Goal: Task Accomplishment & Management: Manage account settings

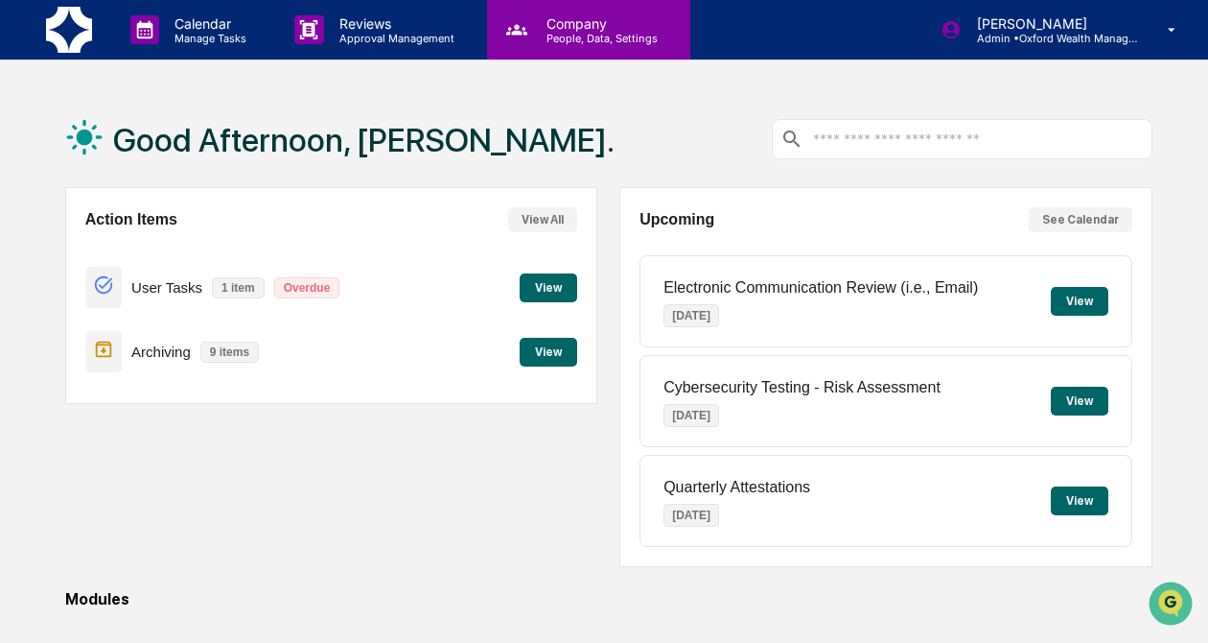
click at [575, 48] on div "Company People, Data, Settings" at bounding box center [588, 29] width 203 height 59
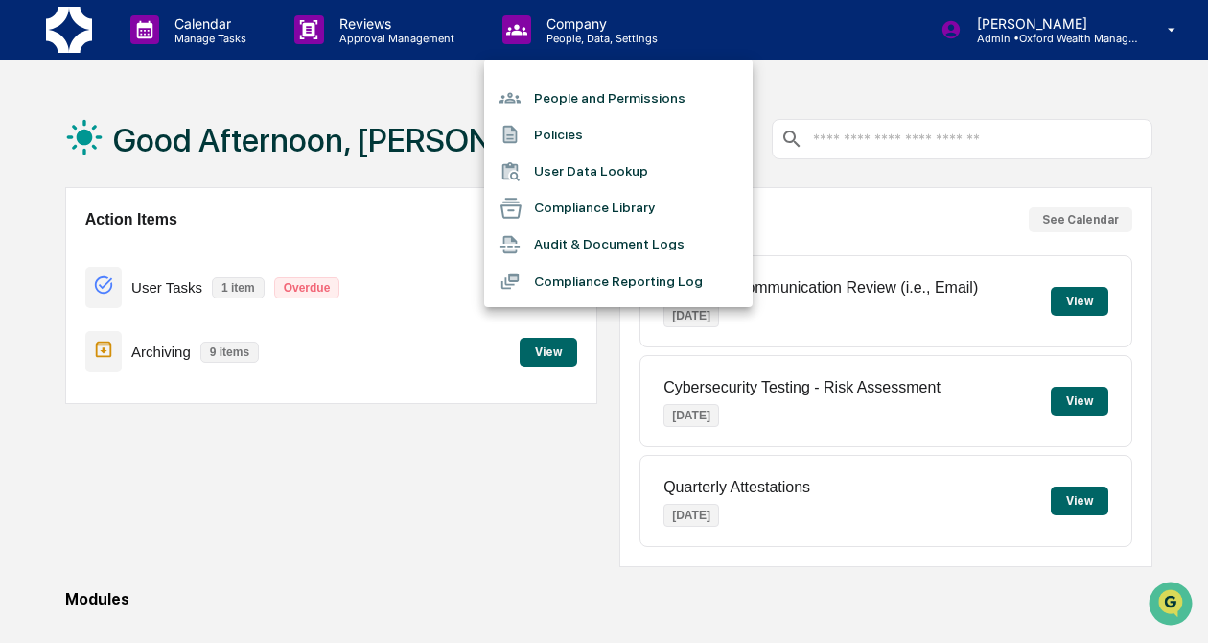
click at [579, 215] on li "Compliance Library" at bounding box center [618, 208] width 269 height 36
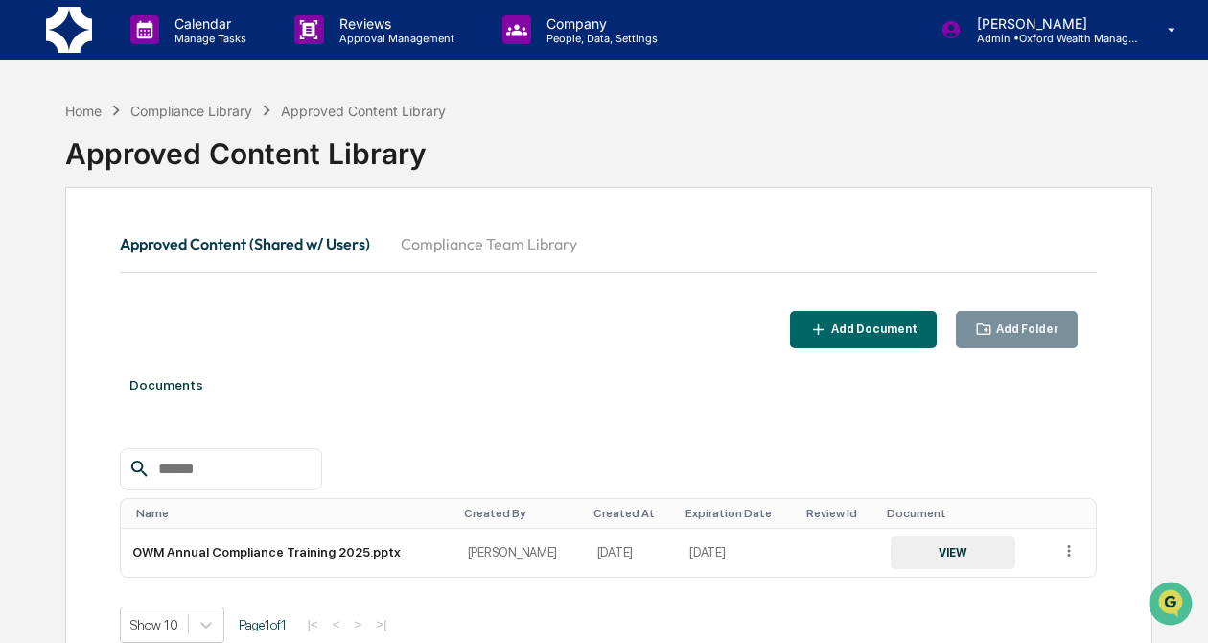
click at [542, 253] on button "Compliance Team Library" at bounding box center [489, 244] width 207 height 46
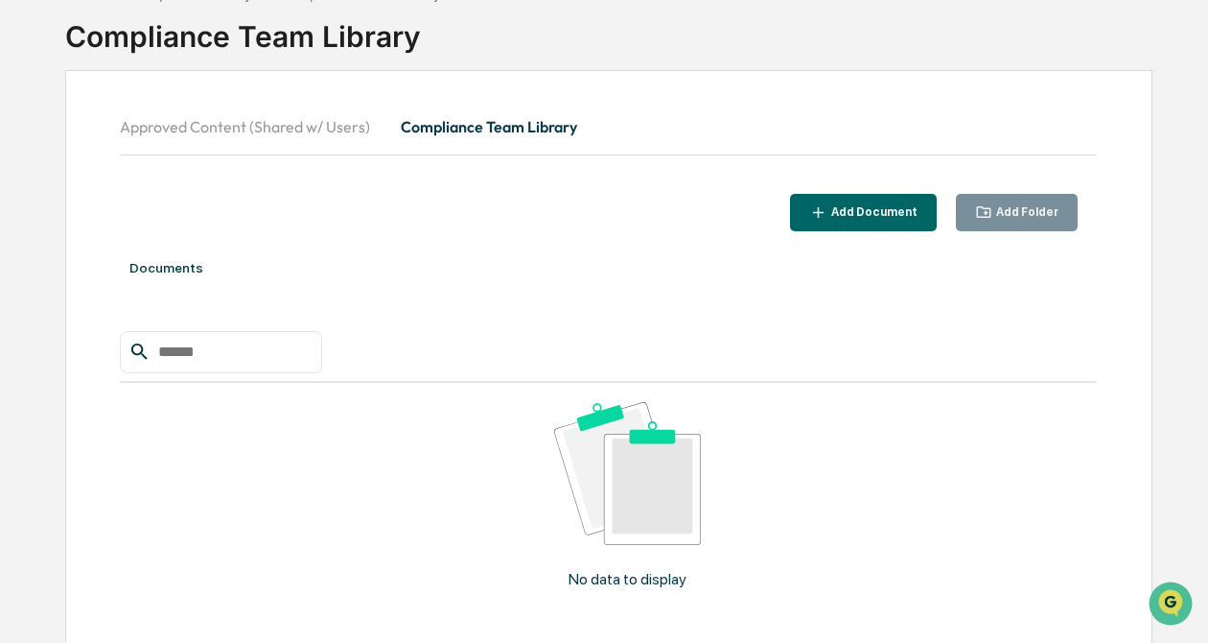
scroll to position [111, 0]
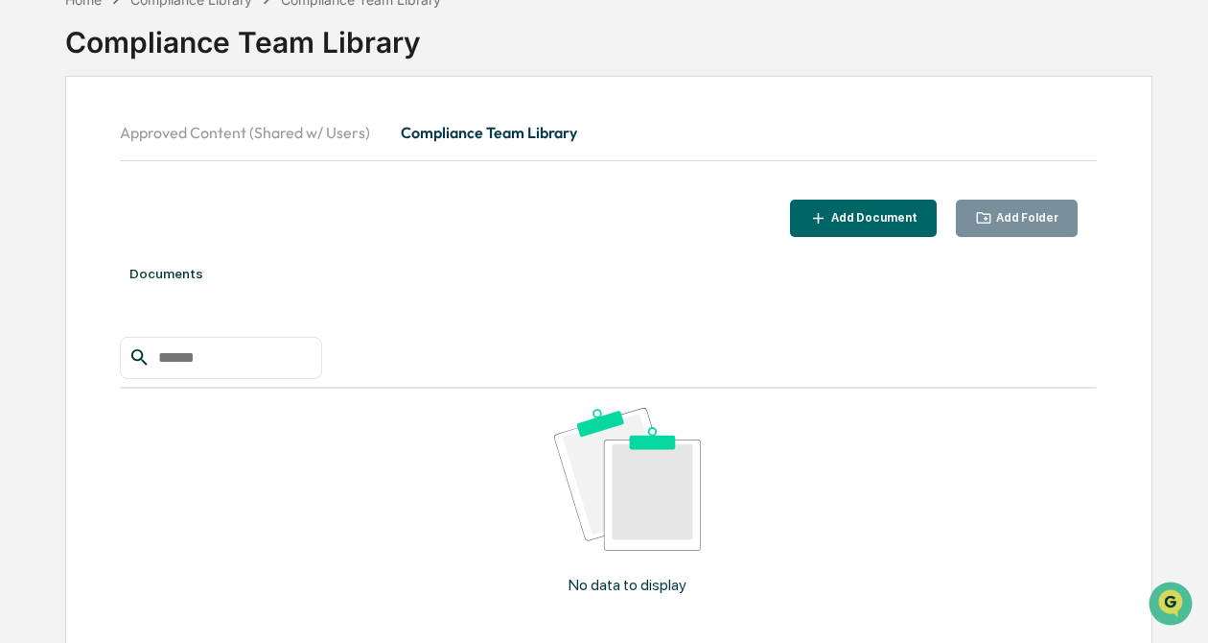
click at [839, 223] on div "Add Document" at bounding box center [873, 217] width 90 height 13
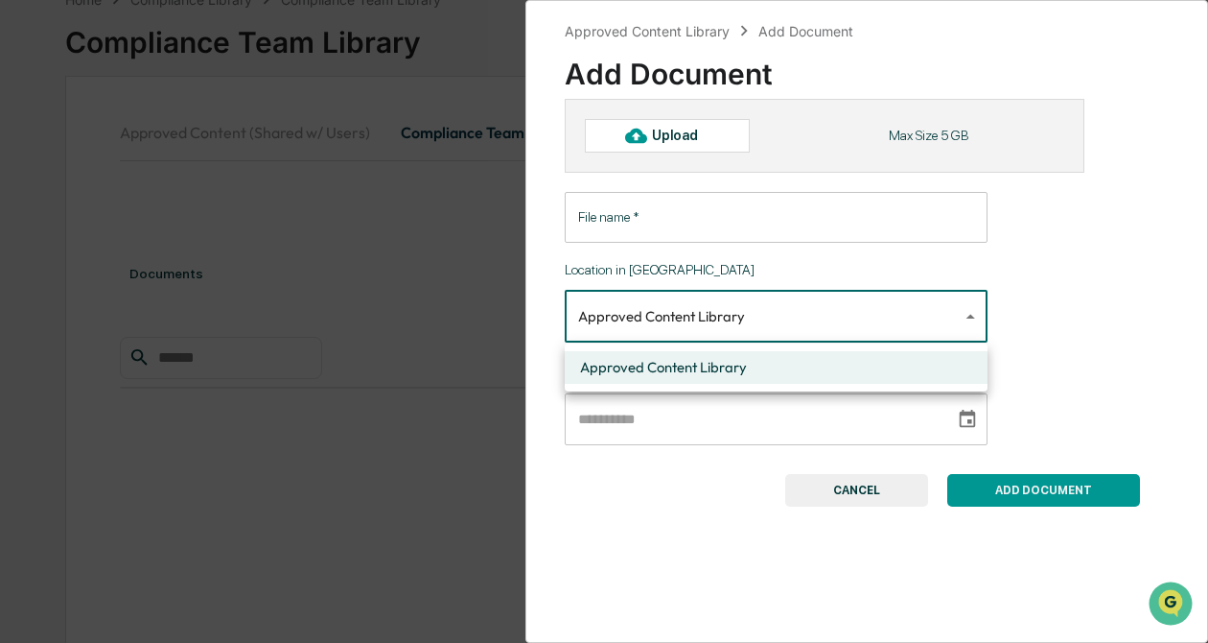
click at [787, 323] on body "**********" at bounding box center [604, 332] width 1208 height 886
click at [787, 323] on div at bounding box center [604, 321] width 1208 height 643
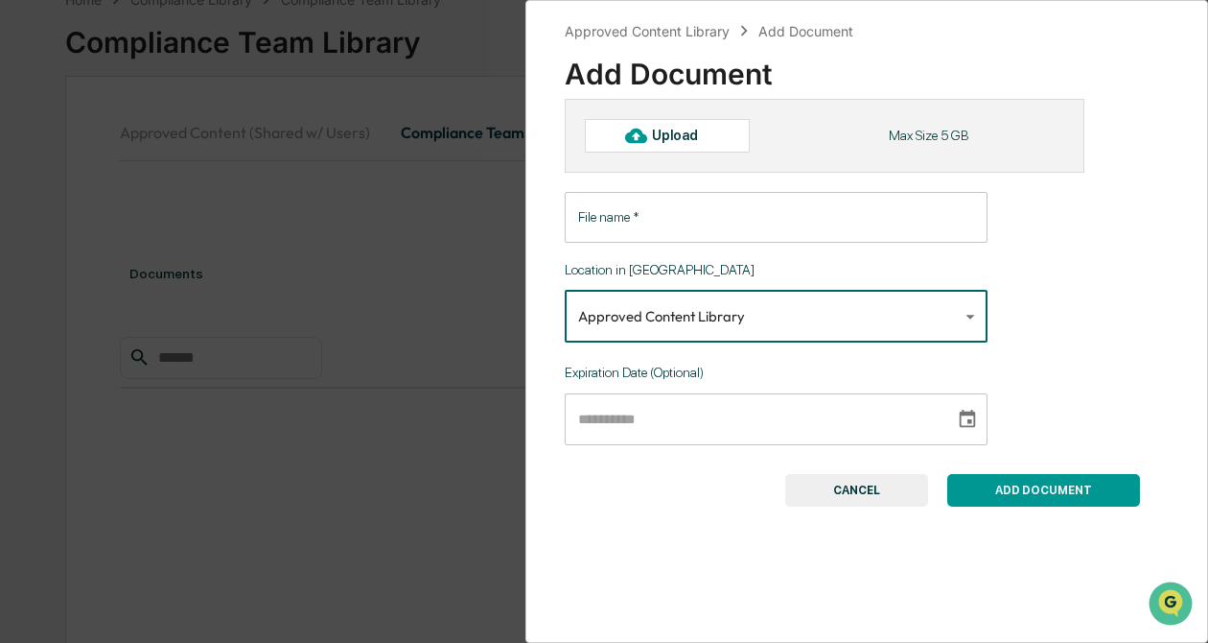
click at [744, 224] on input "File name   *" at bounding box center [776, 217] width 423 height 51
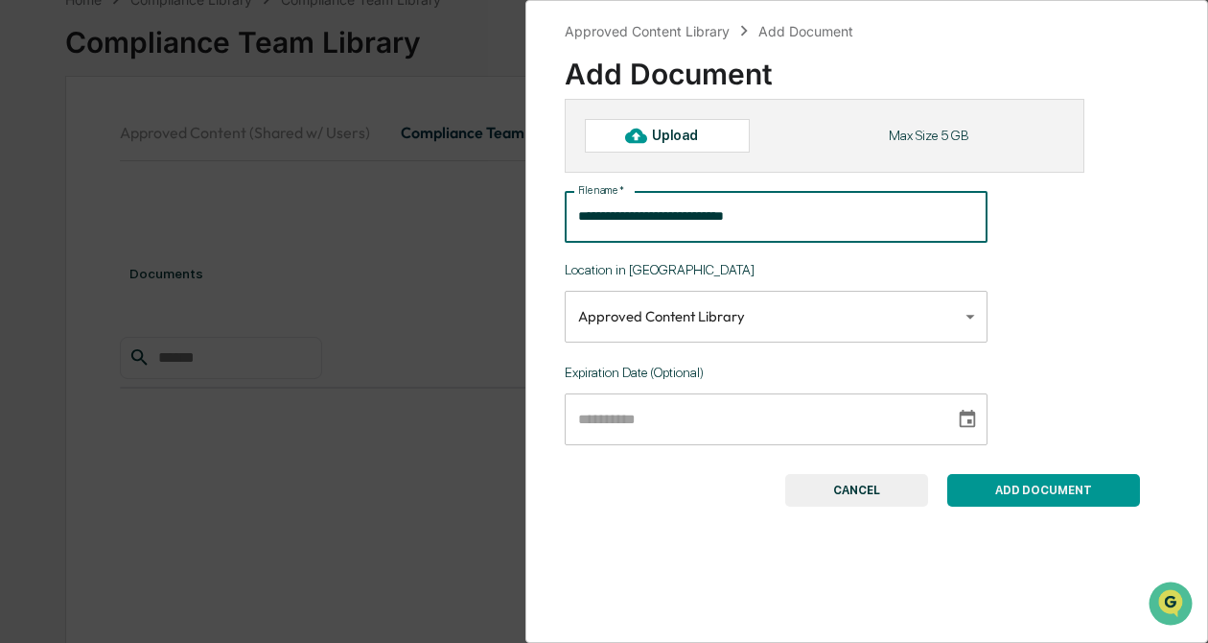
type input "**********"
click at [734, 428] on input "**********" at bounding box center [753, 419] width 377 height 52
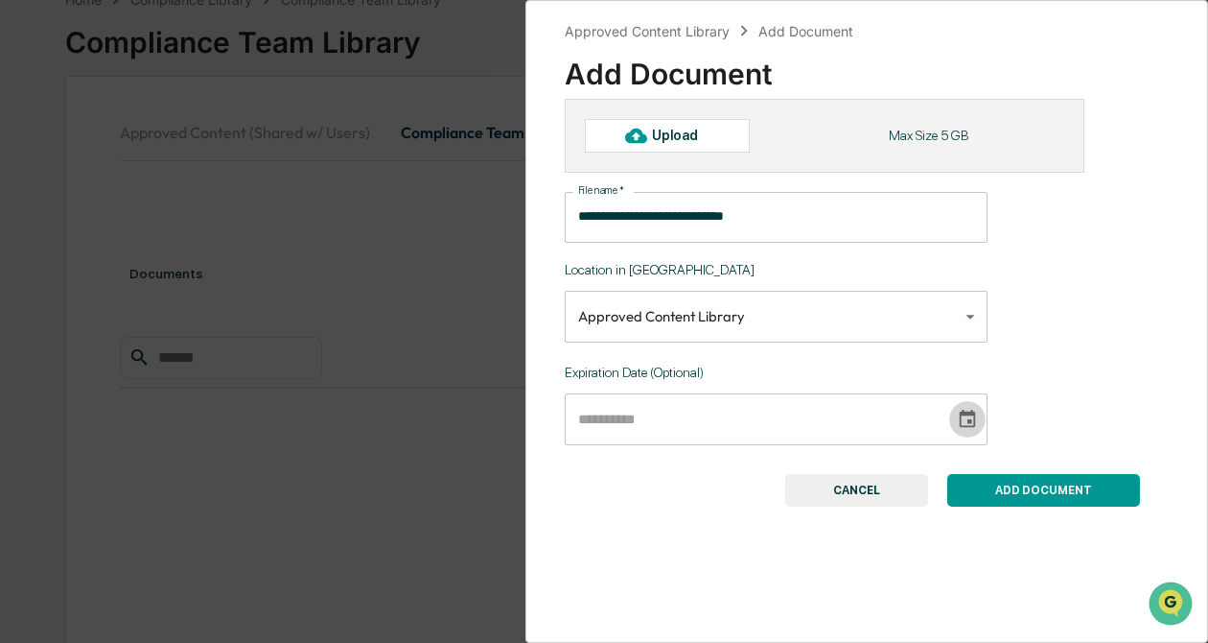
click at [957, 425] on icon "Choose date" at bounding box center [967, 419] width 21 height 21
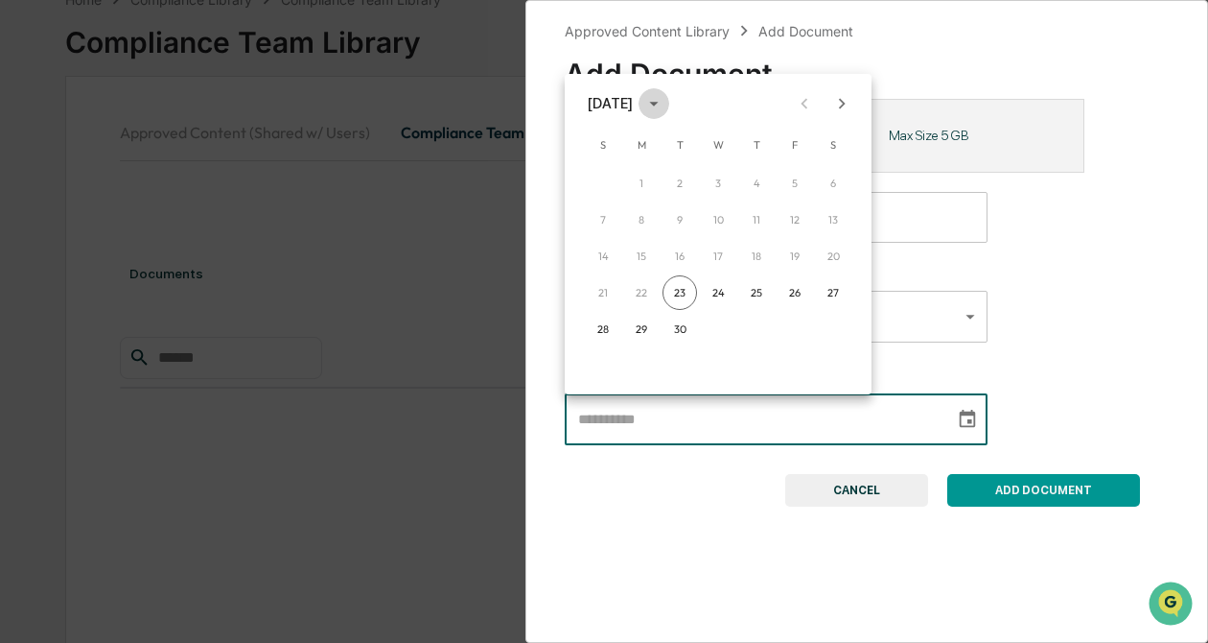
click at [665, 105] on icon "calendar view is open, switch to year view" at bounding box center [654, 103] width 21 height 21
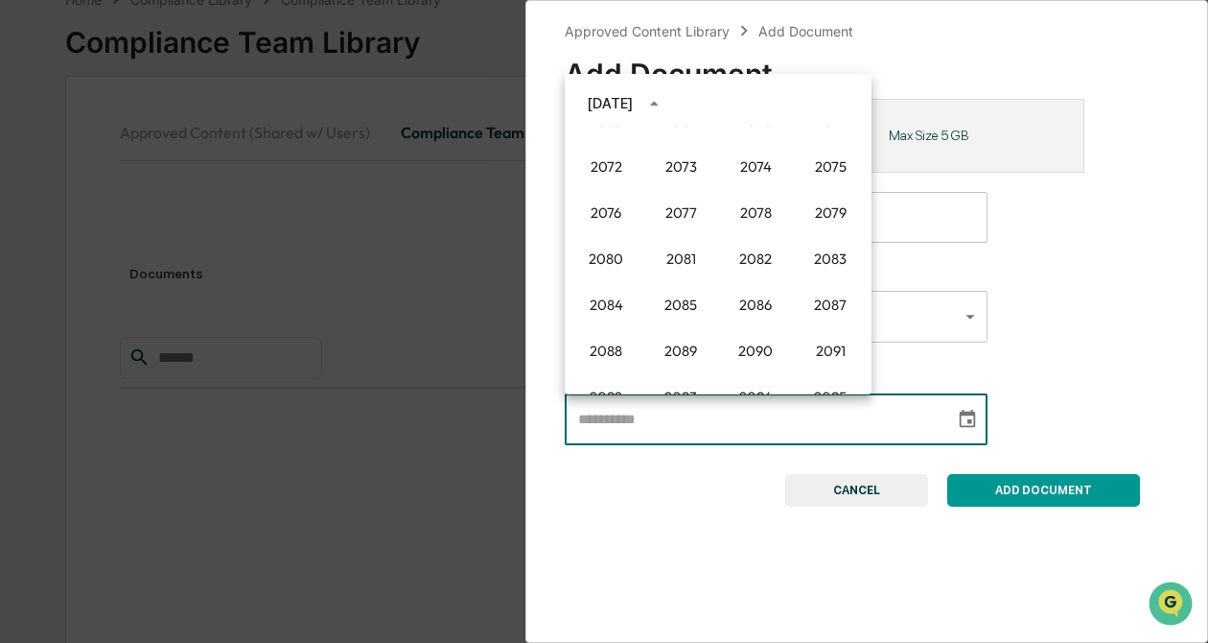
scroll to position [1937, 0]
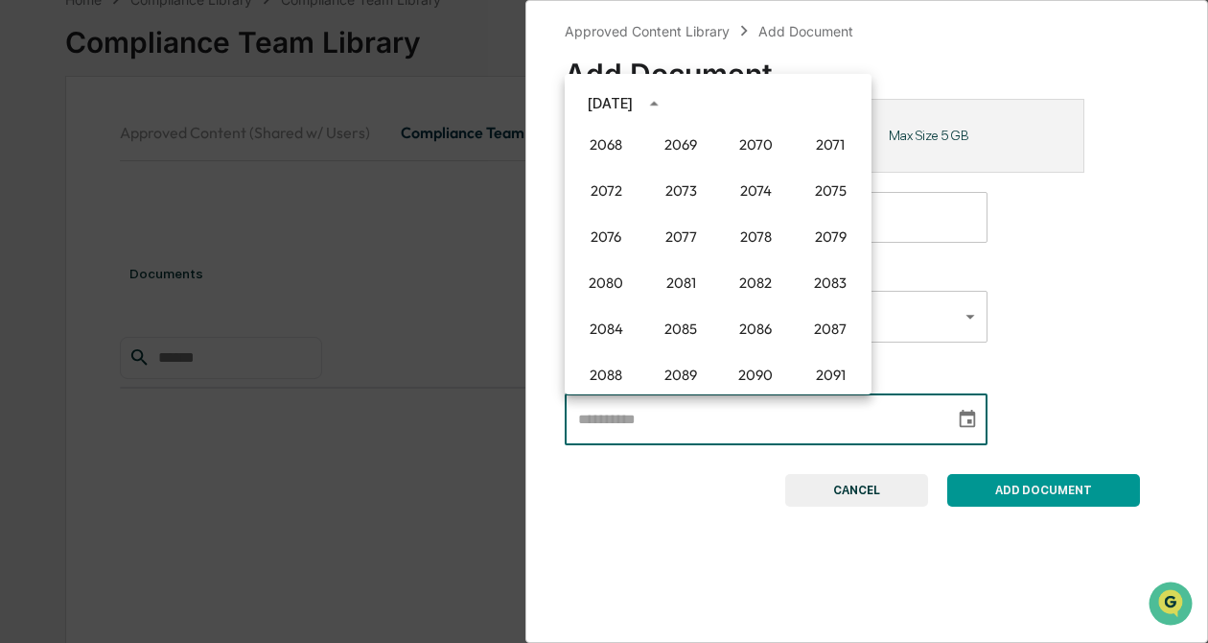
click at [712, 434] on input "text" at bounding box center [753, 419] width 377 height 52
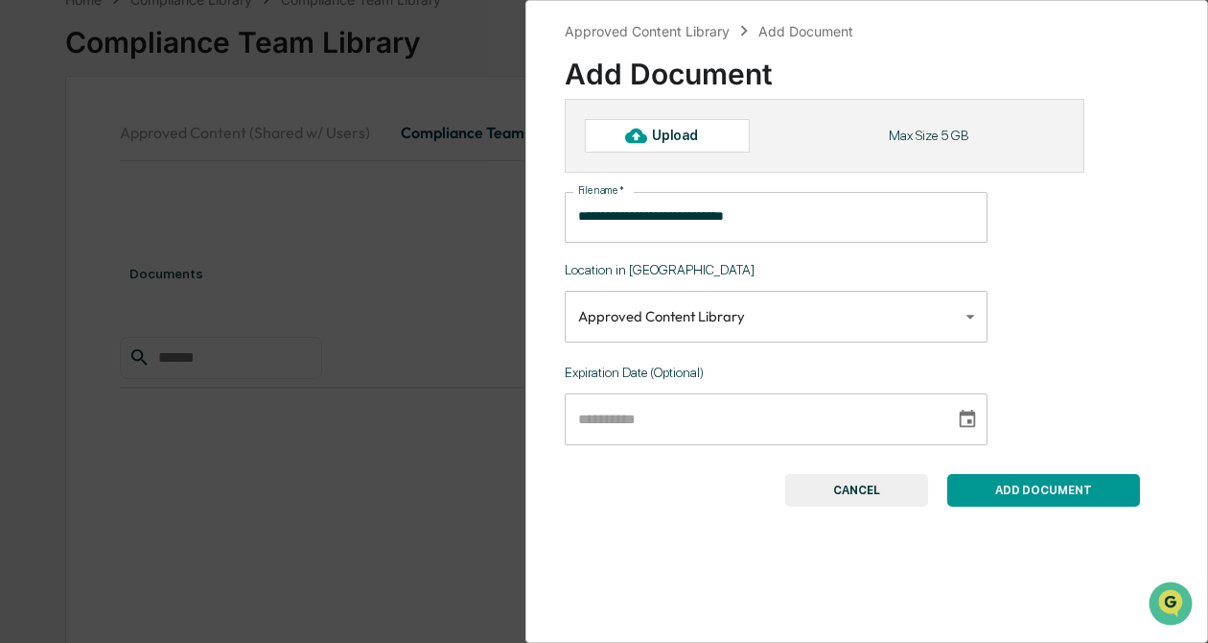
click at [701, 417] on input "text" at bounding box center [753, 419] width 377 height 52
type input "**********"
click at [994, 367] on div "**********" at bounding box center [867, 303] width 604 height 408
click at [677, 138] on div "Upload" at bounding box center [683, 135] width 62 height 15
type input "**********"
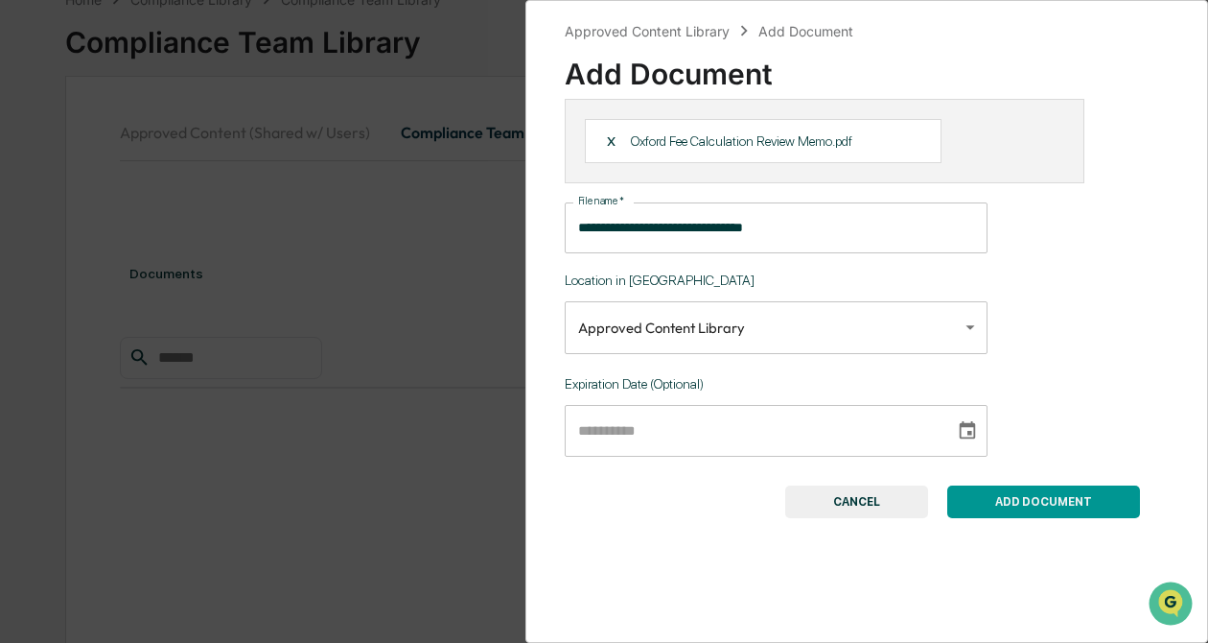
click at [1050, 511] on button "ADD DOCUMENT" at bounding box center [1044, 501] width 193 height 33
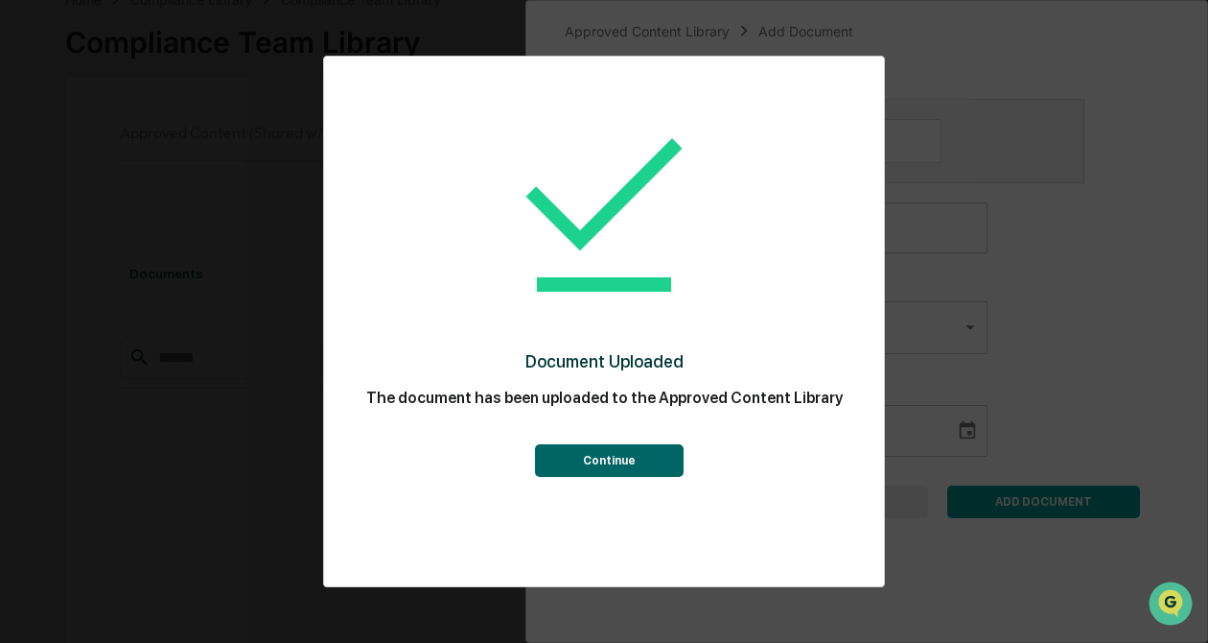
scroll to position [91, 0]
click at [650, 477] on button "Continue" at bounding box center [609, 460] width 149 height 33
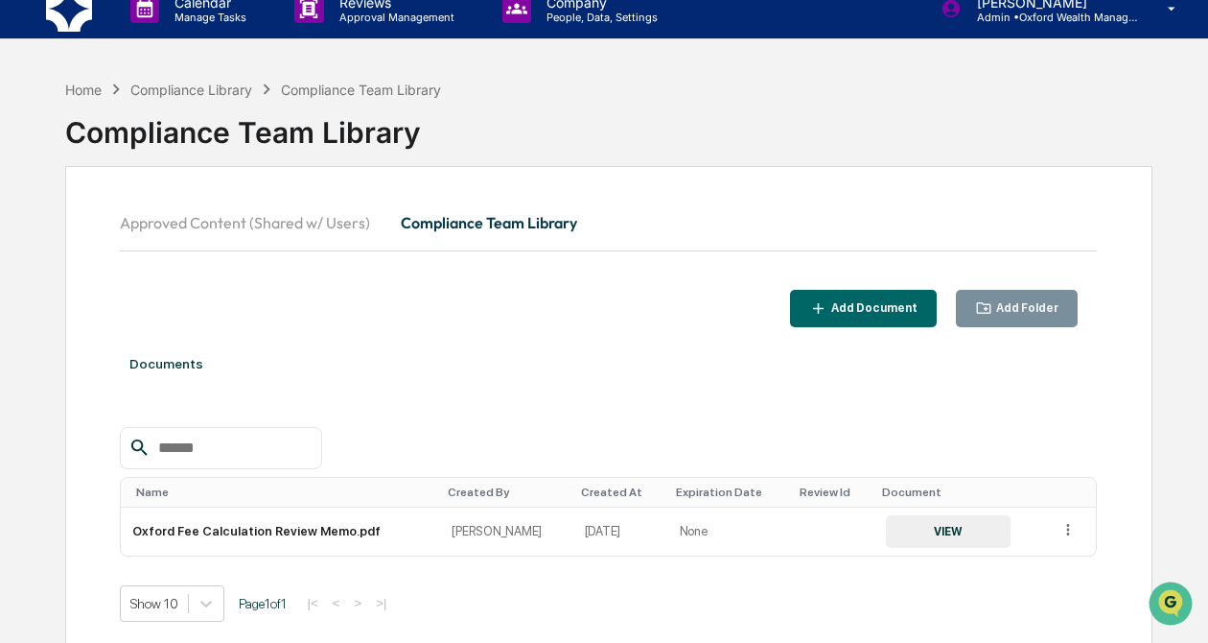
scroll to position [0, 0]
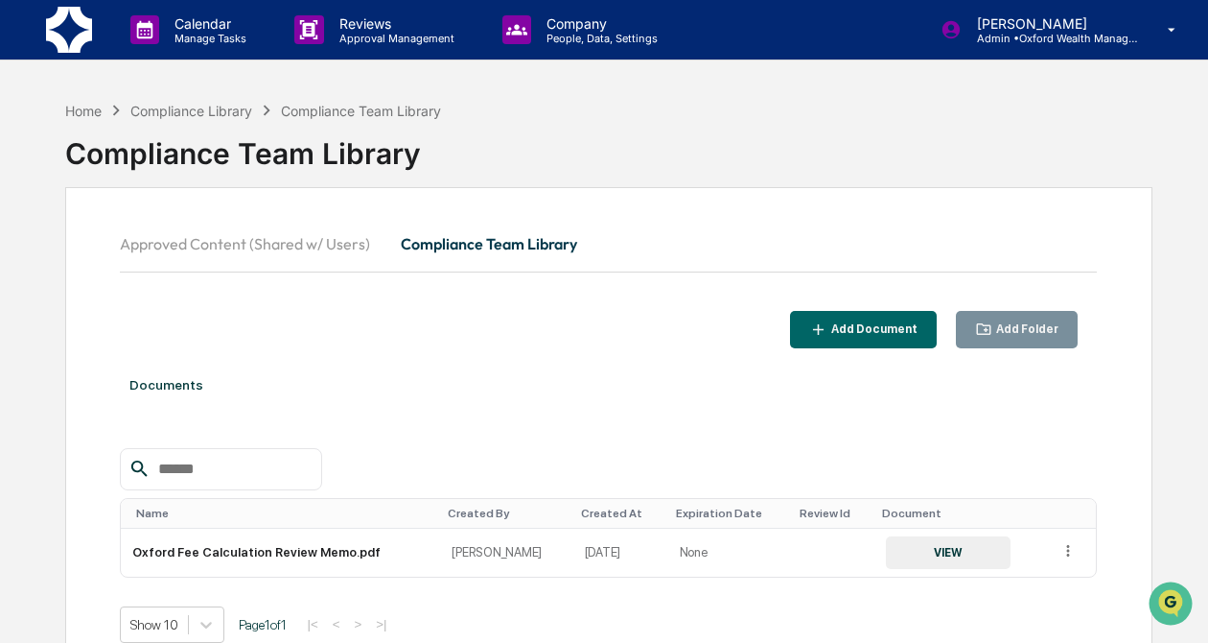
click at [74, 29] on img at bounding box center [69, 30] width 46 height 46
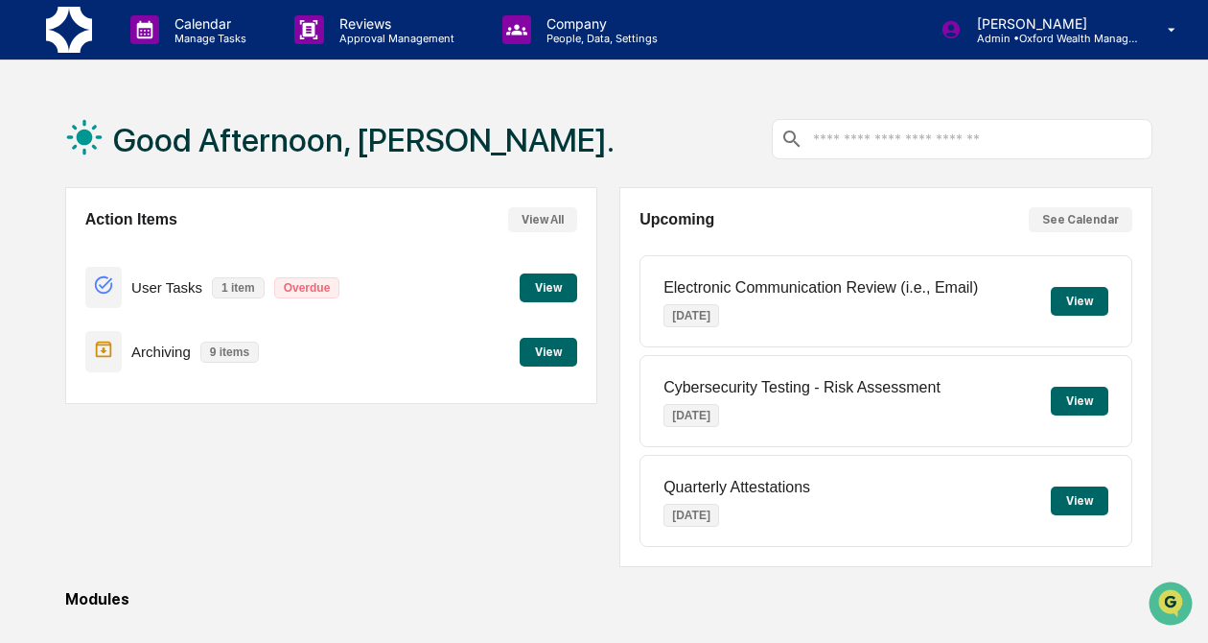
click at [559, 282] on button "View" at bounding box center [549, 287] width 58 height 29
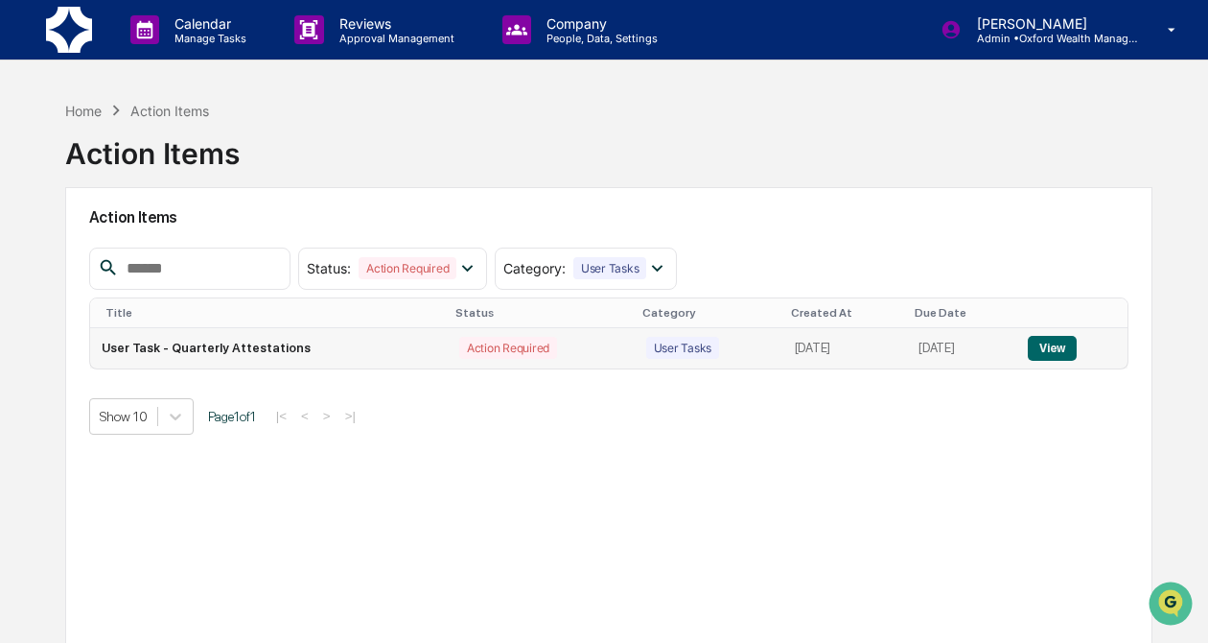
click at [1052, 346] on button "View" at bounding box center [1052, 348] width 49 height 25
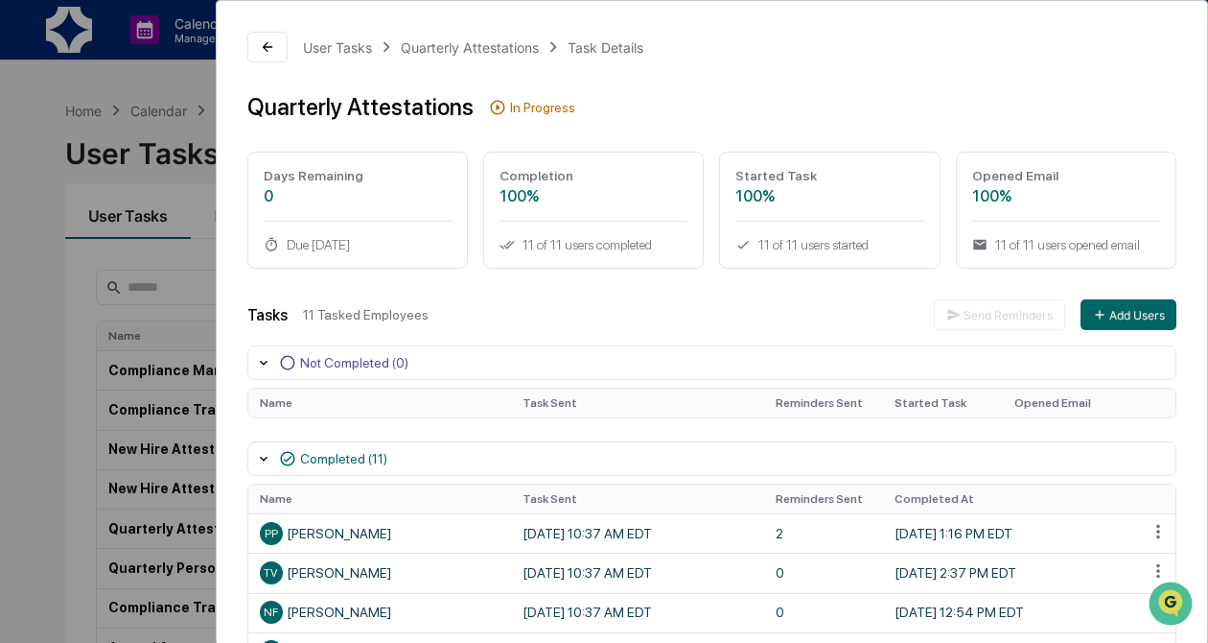
click at [45, 353] on div "User Tasks Quarterly Attestations Task Details Quarterly Attestations In Progre…" at bounding box center [604, 321] width 1208 height 643
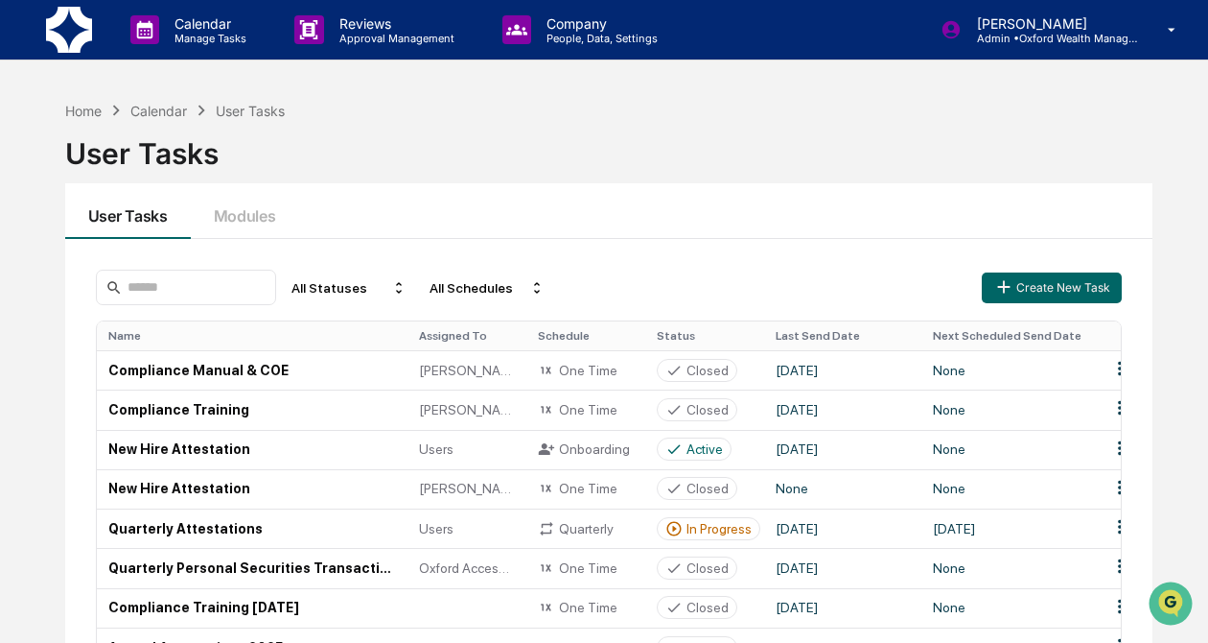
click at [67, 45] on img at bounding box center [69, 30] width 46 height 46
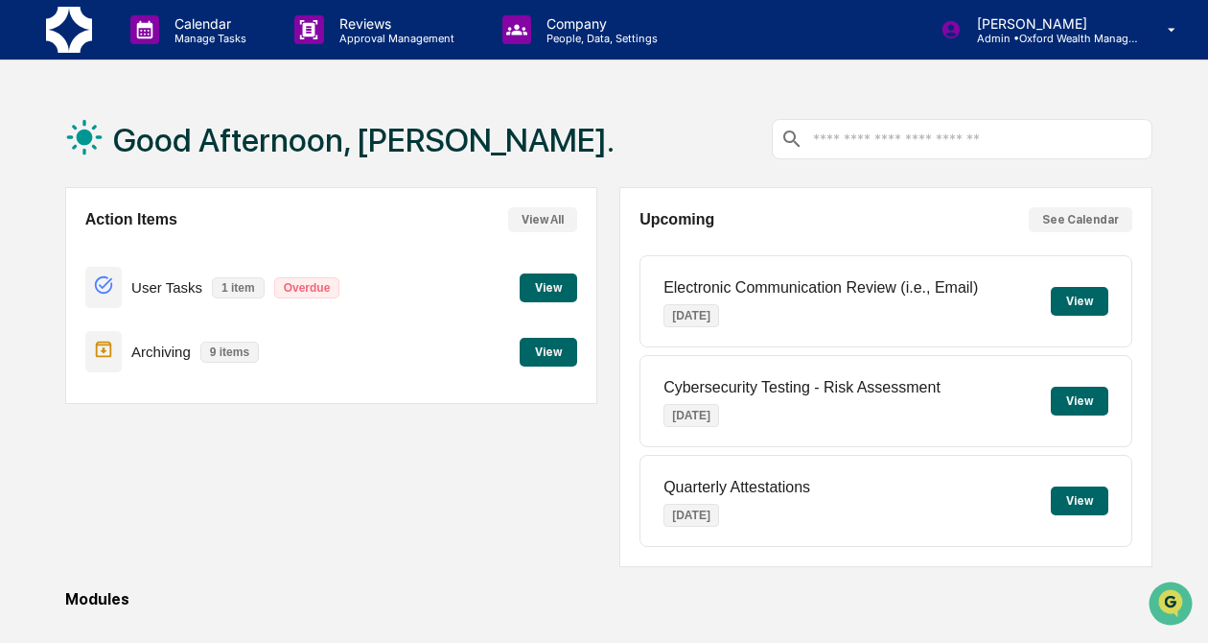
click at [555, 293] on button "View" at bounding box center [549, 287] width 58 height 29
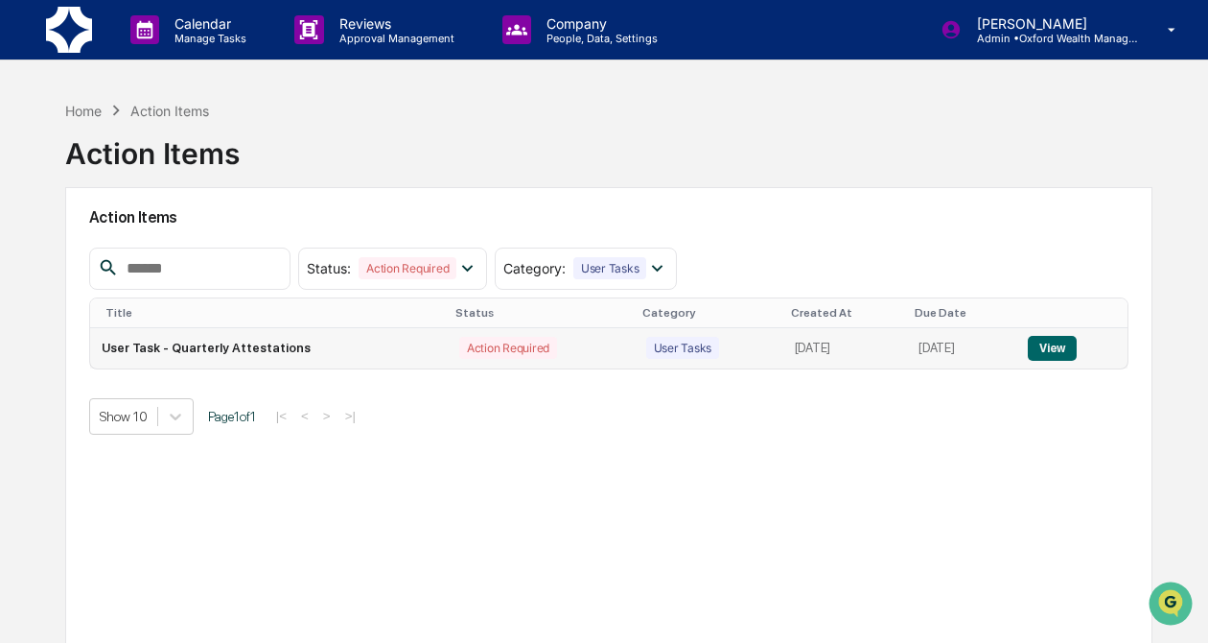
click at [1057, 354] on button "View" at bounding box center [1052, 348] width 49 height 25
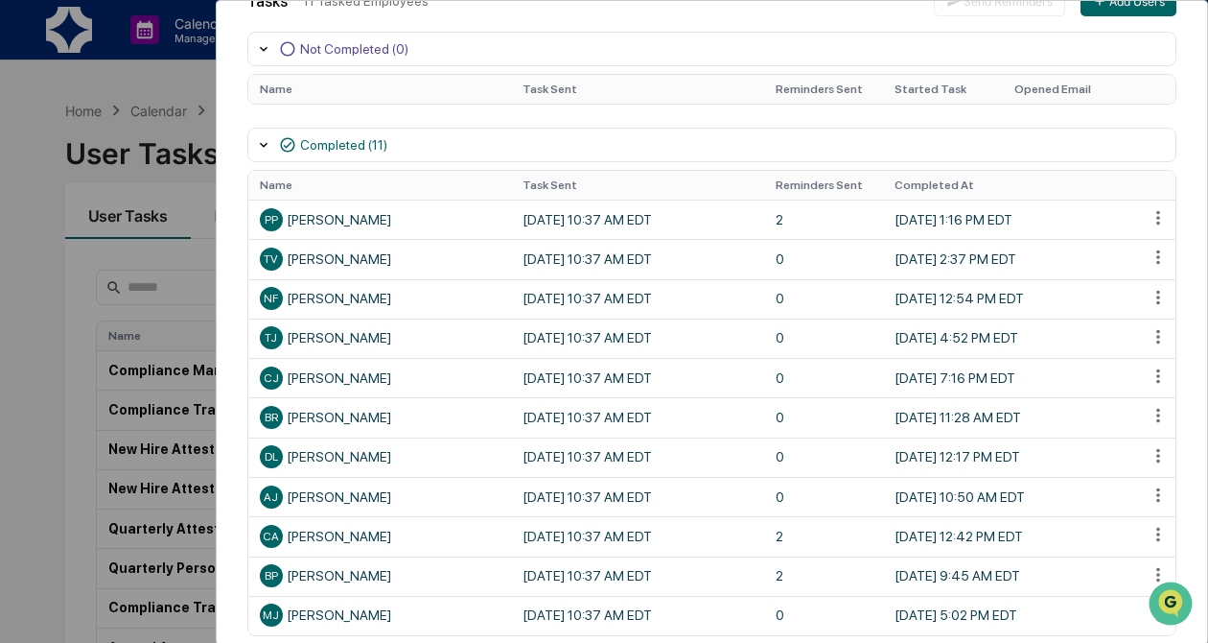
scroll to position [410, 0]
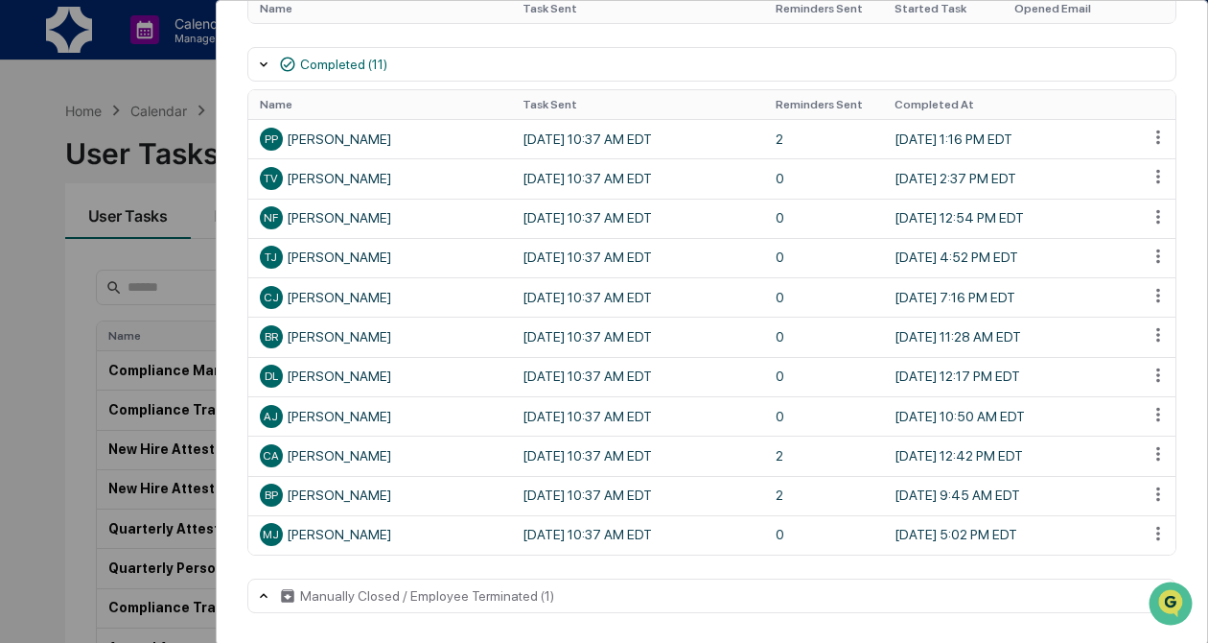
click at [949, 595] on div "Manually Closed / Employee Terminated (1)" at bounding box center [711, 595] width 929 height 35
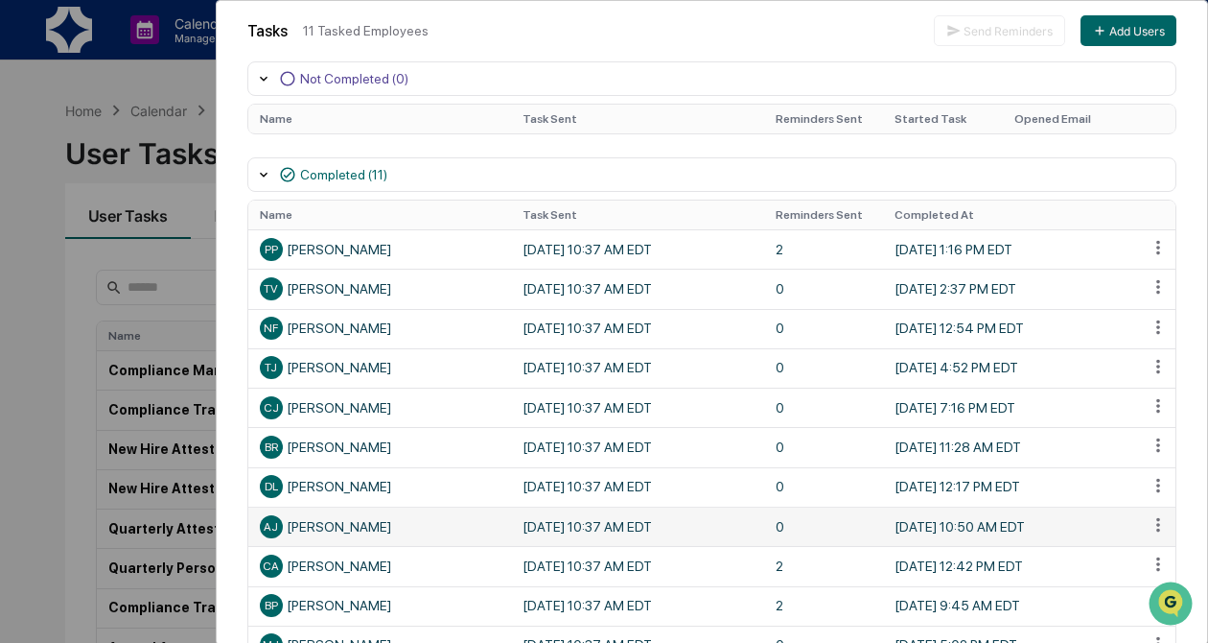
scroll to position [290, 0]
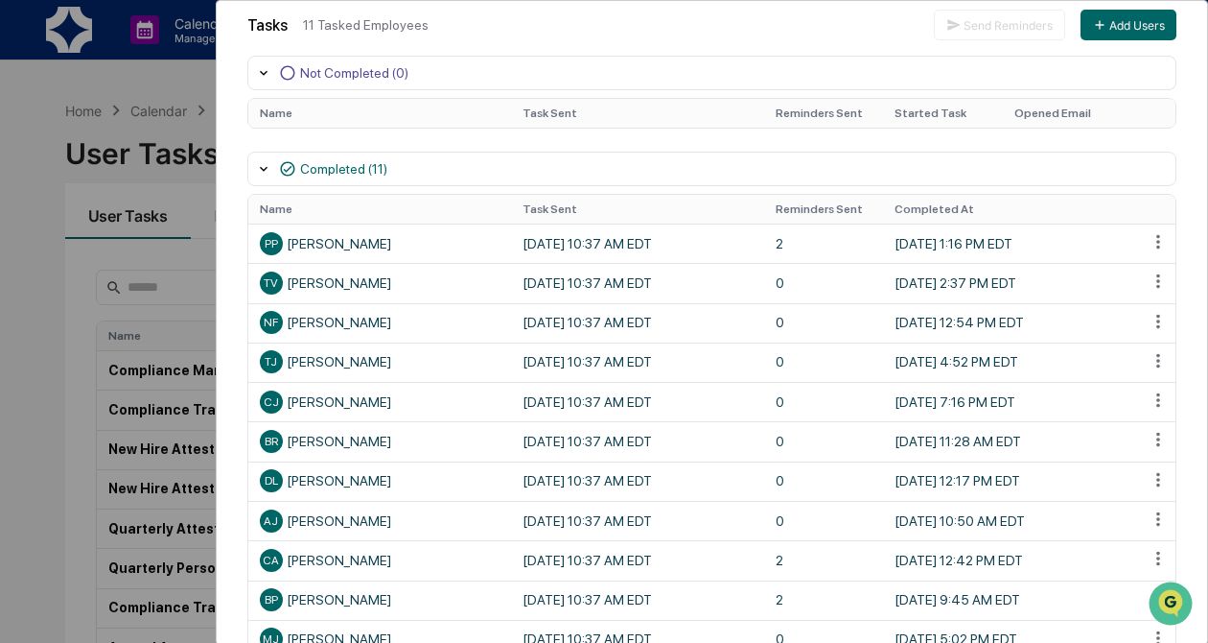
click at [38, 312] on div "User Tasks Quarterly Attestations Task Details Quarterly Attestations In Progre…" at bounding box center [604, 321] width 1208 height 643
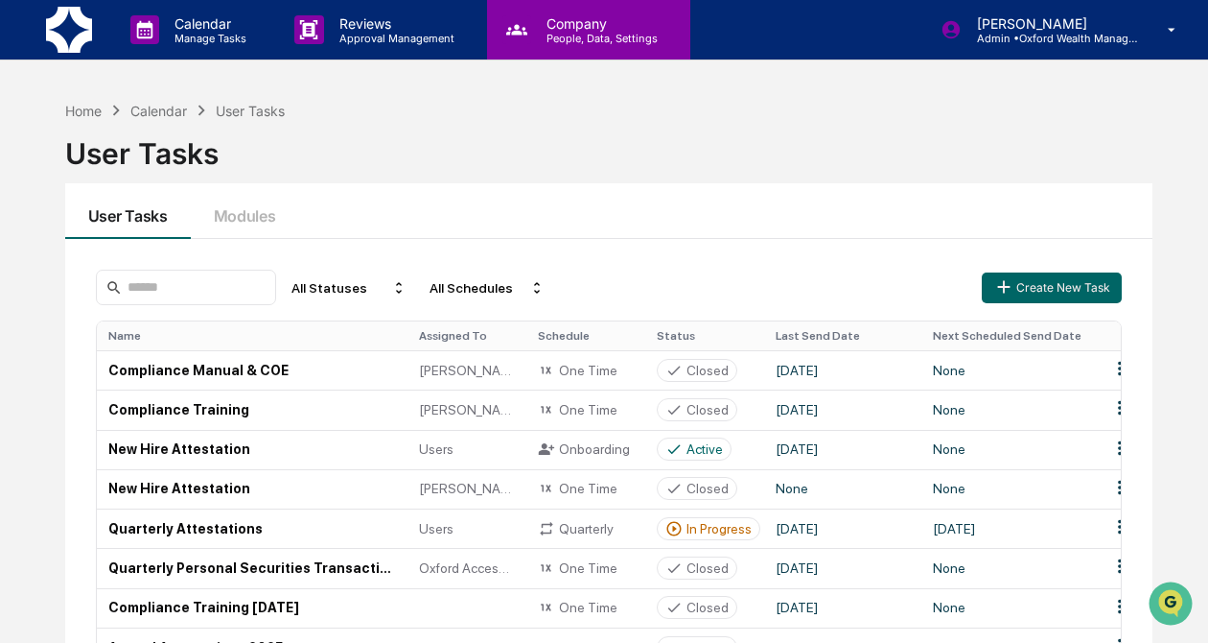
click at [594, 28] on p "Company" at bounding box center [599, 23] width 136 height 16
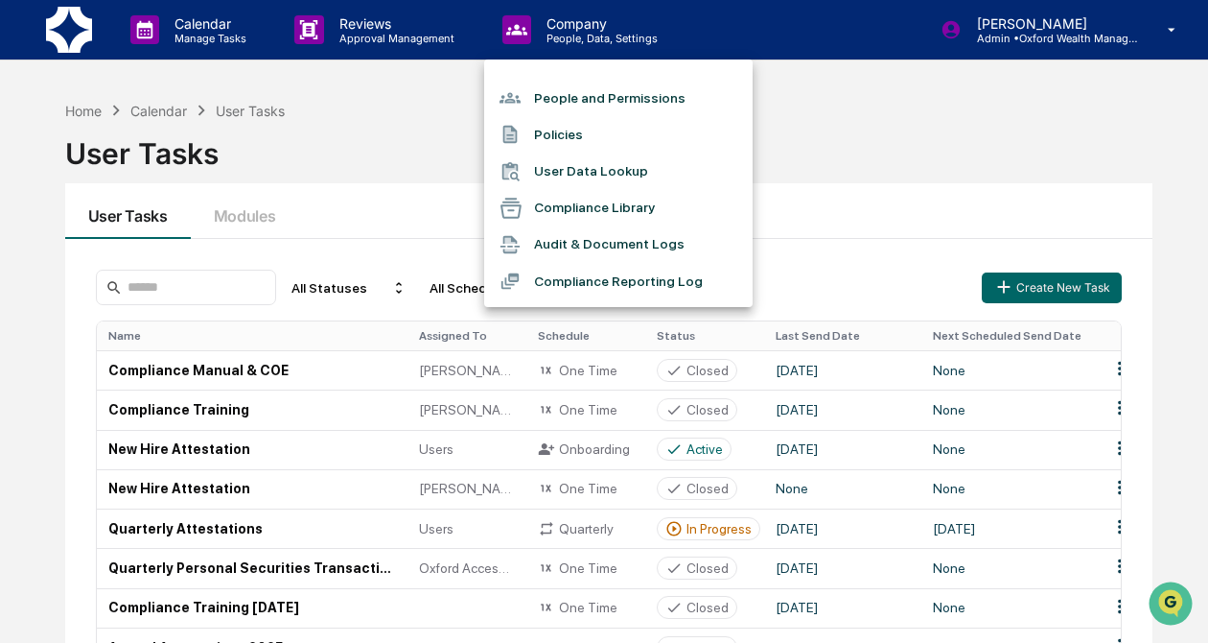
click at [435, 45] on div at bounding box center [604, 321] width 1208 height 643
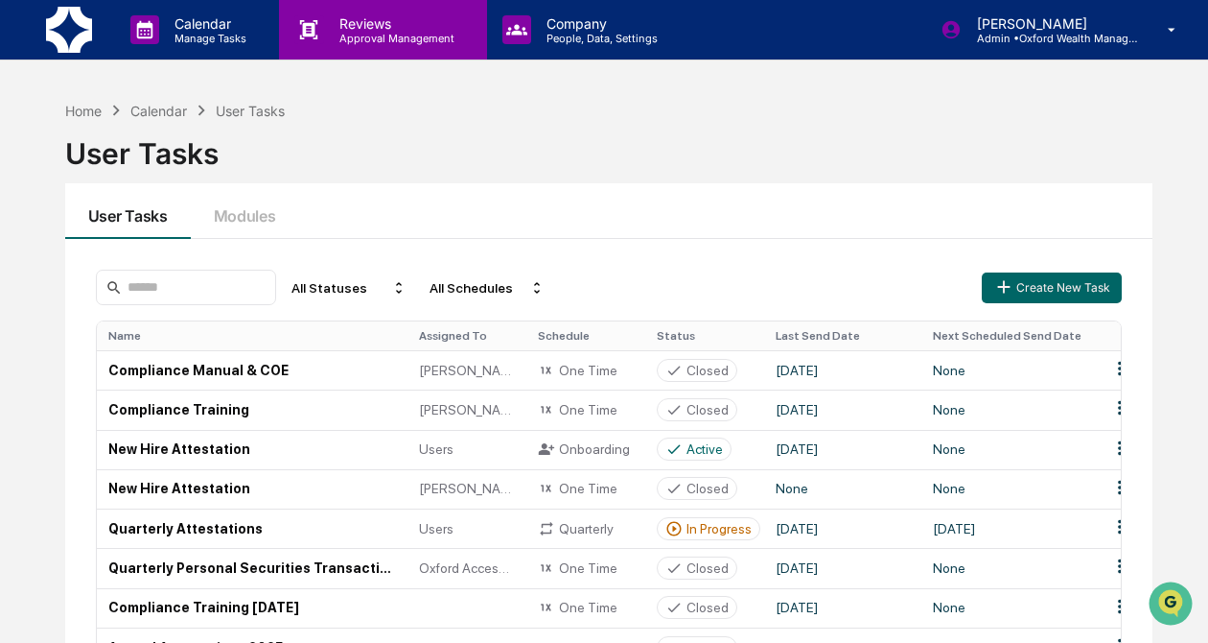
click at [395, 34] on p "Approval Management" at bounding box center [394, 38] width 140 height 13
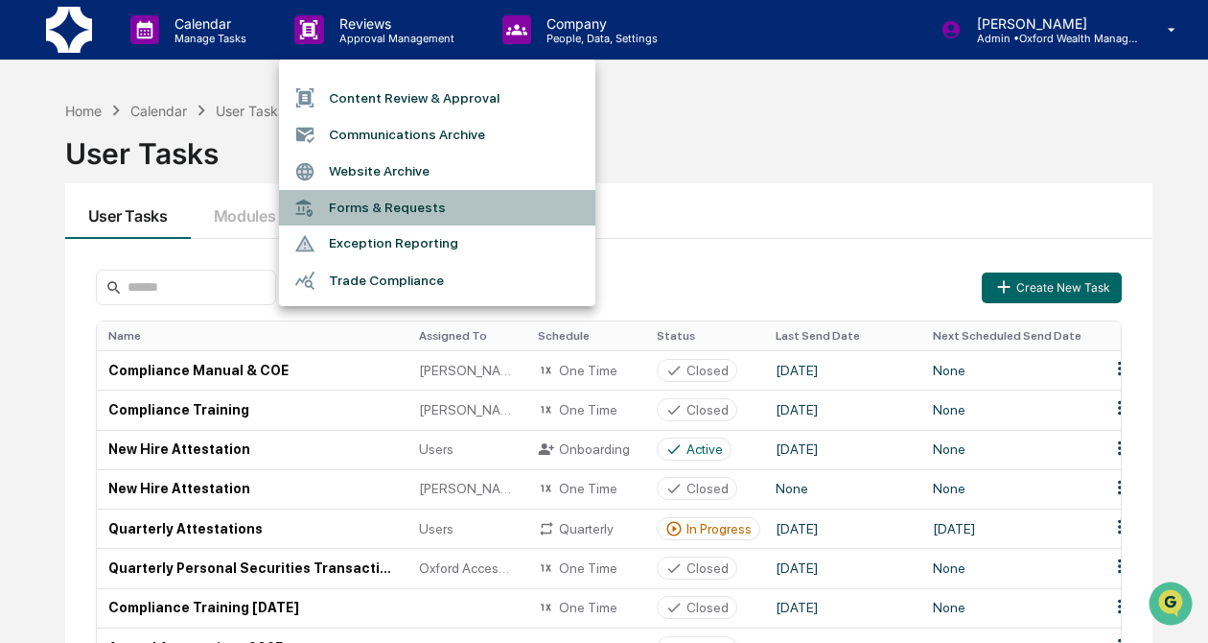
click at [402, 212] on li "Forms & Requests" at bounding box center [437, 207] width 316 height 35
